Goal: Use online tool/utility: Utilize a website feature to perform a specific function

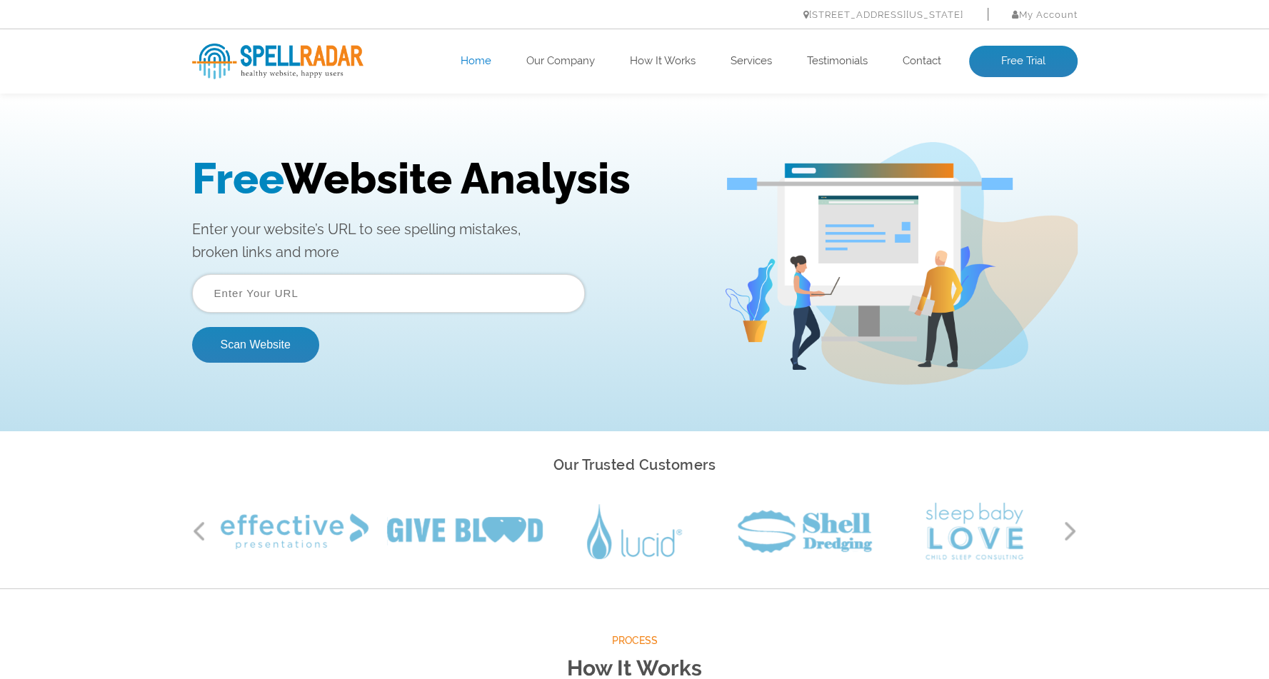
click at [395, 294] on input "text" at bounding box center [388, 293] width 393 height 39
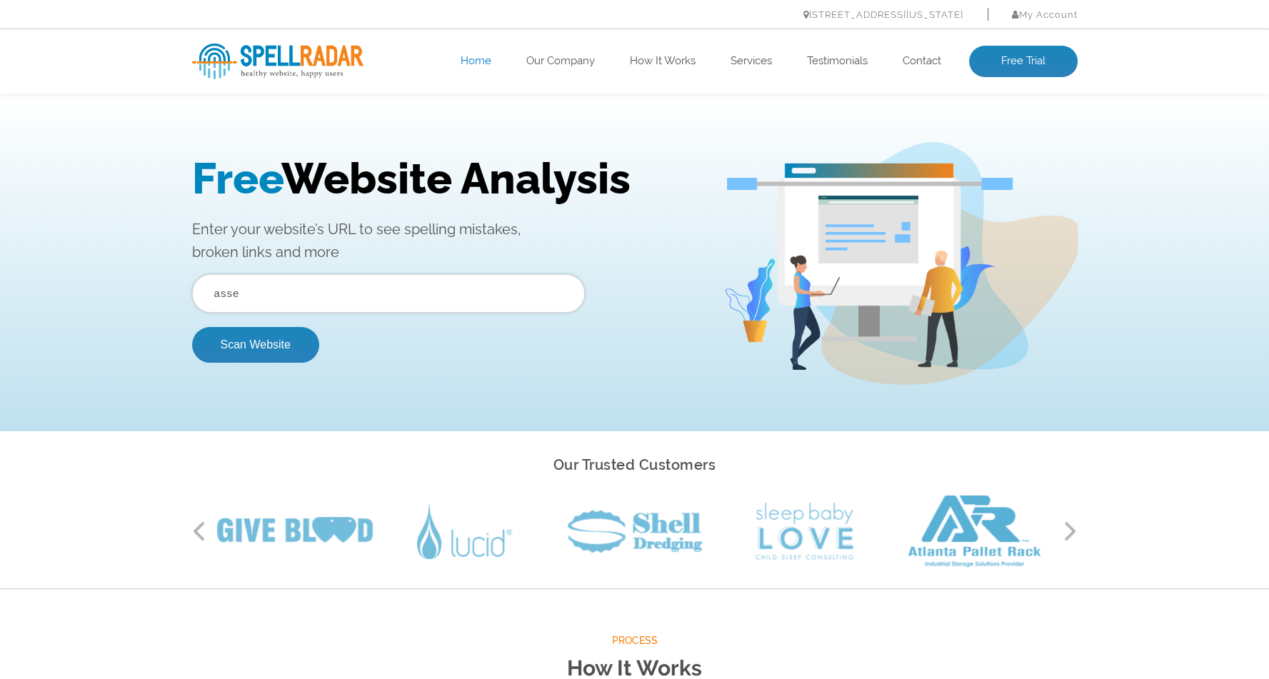
drag, startPoint x: 315, startPoint y: 298, endPoint x: 194, endPoint y: 306, distance: 121.0
click at [194, 306] on div "asse" at bounding box center [388, 293] width 393 height 39
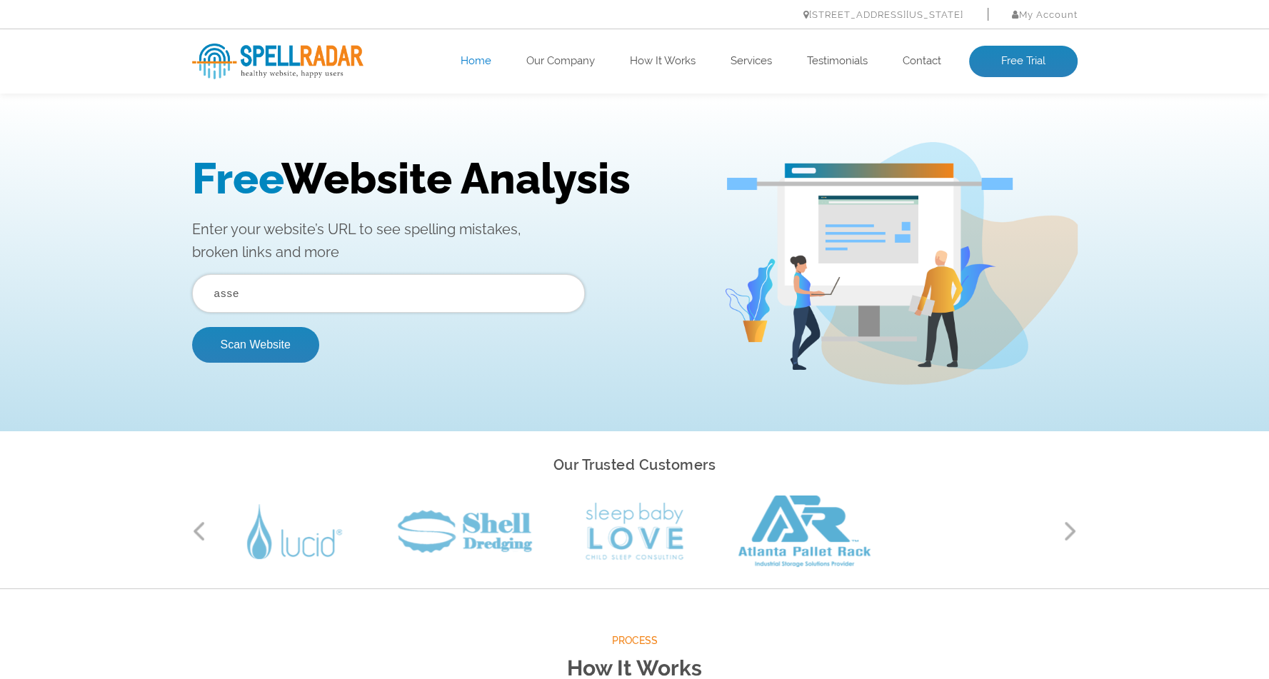
paste input "[URL][DOMAIN_NAME]"
type input "[URL][DOMAIN_NAME]"
click at [261, 342] on button "Scan Website" at bounding box center [255, 345] width 127 height 36
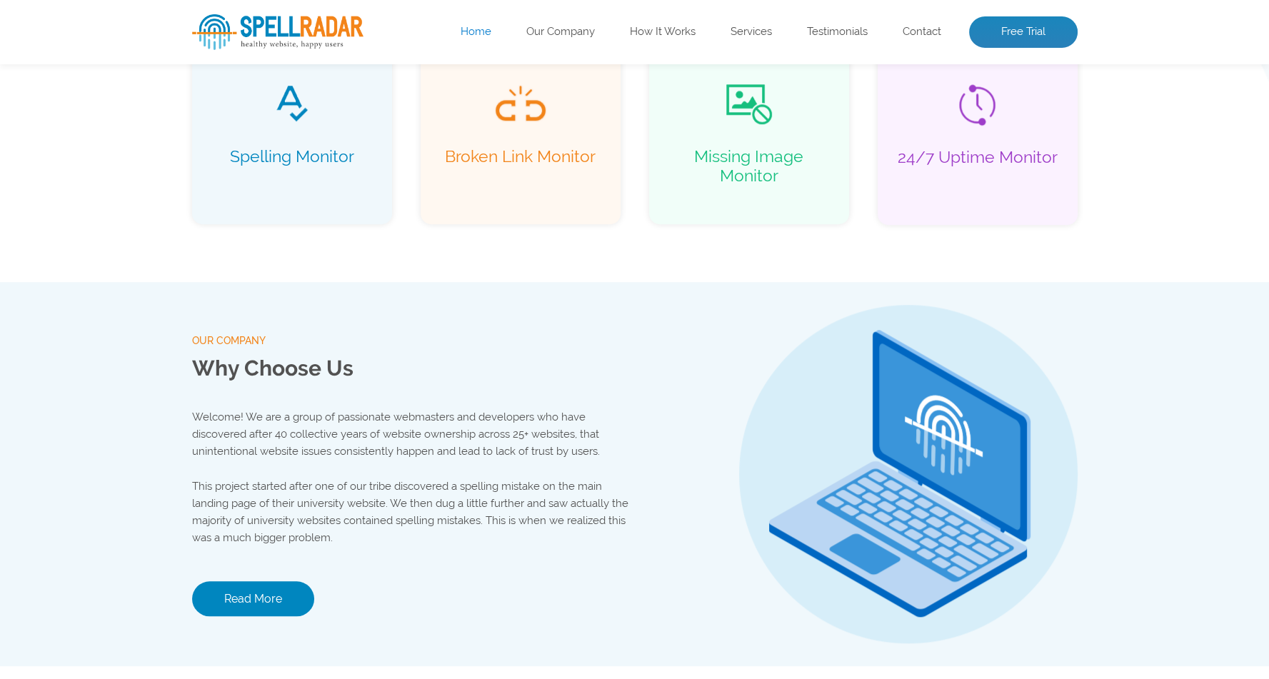
scroll to position [1293, 0]
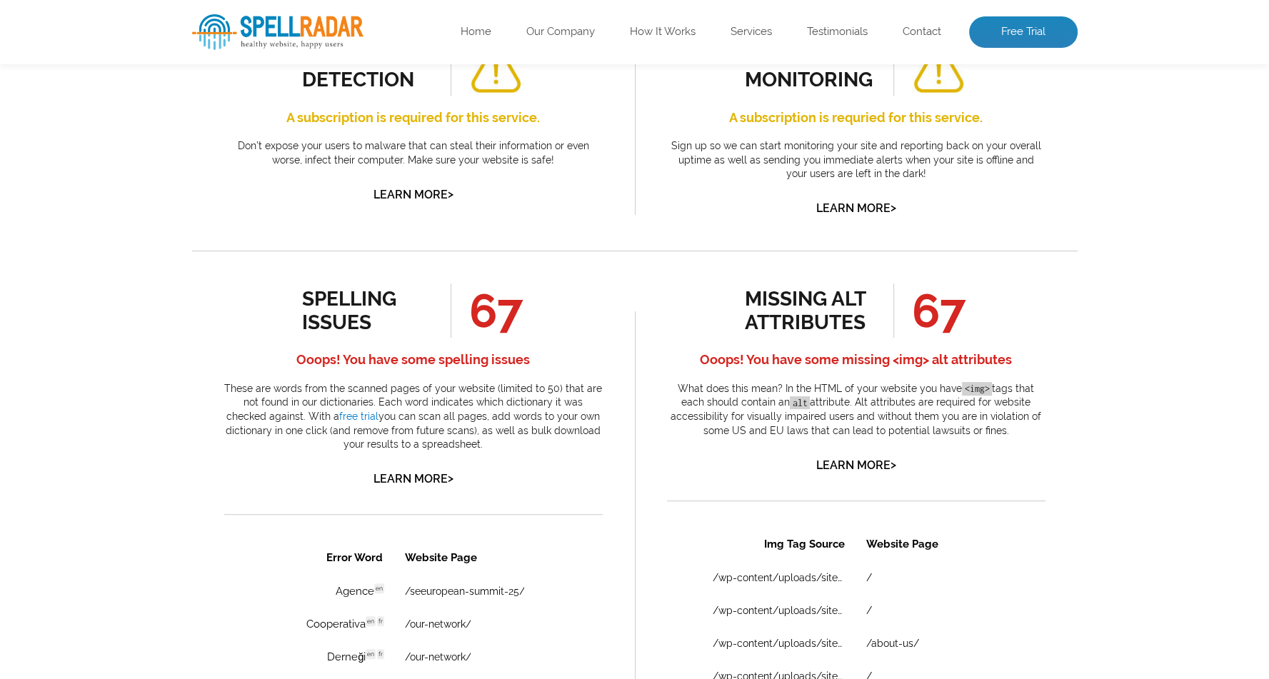
scroll to position [591, 0]
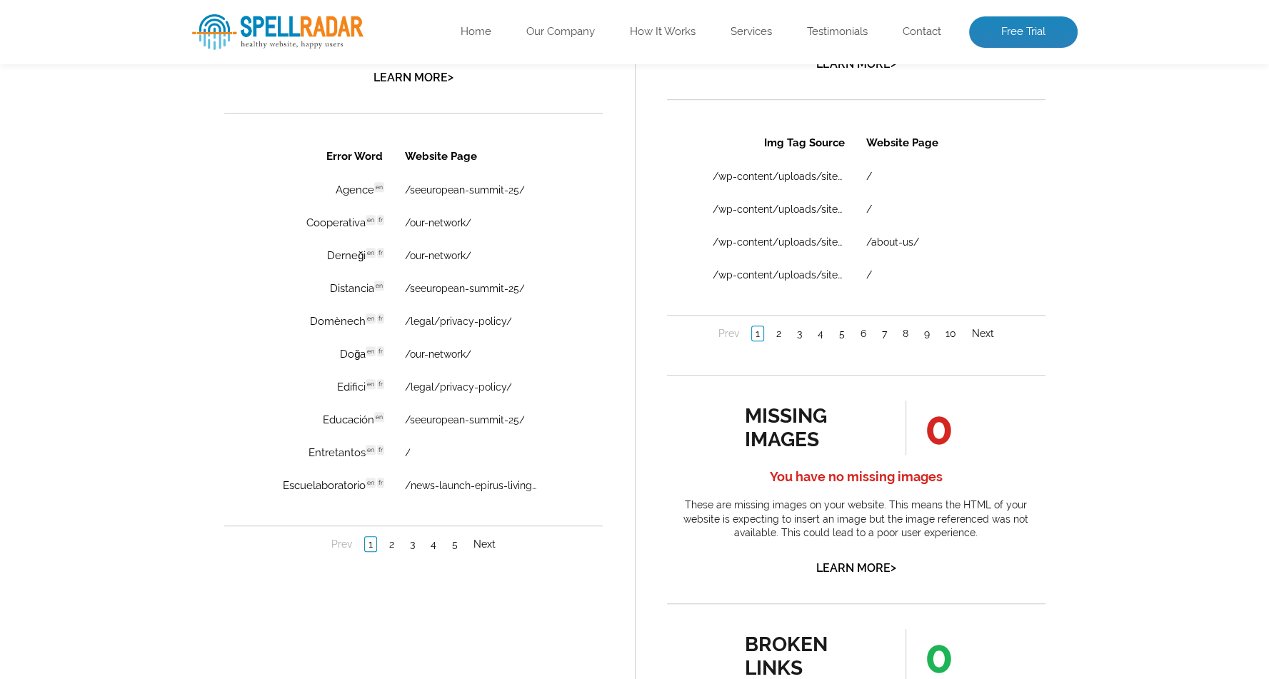
scroll to position [980, 0]
click at [413, 542] on link "3" at bounding box center [412, 546] width 12 height 14
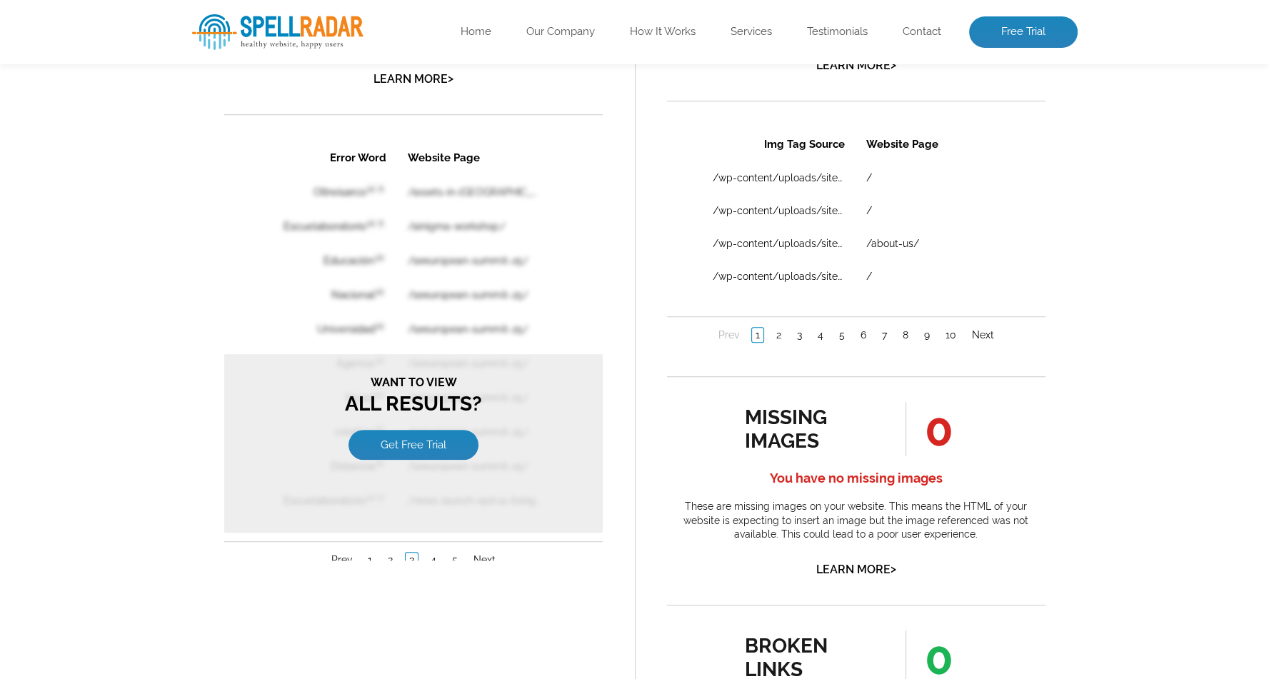
scroll to position [0, 0]
